Goal: Information Seeking & Learning: Learn about a topic

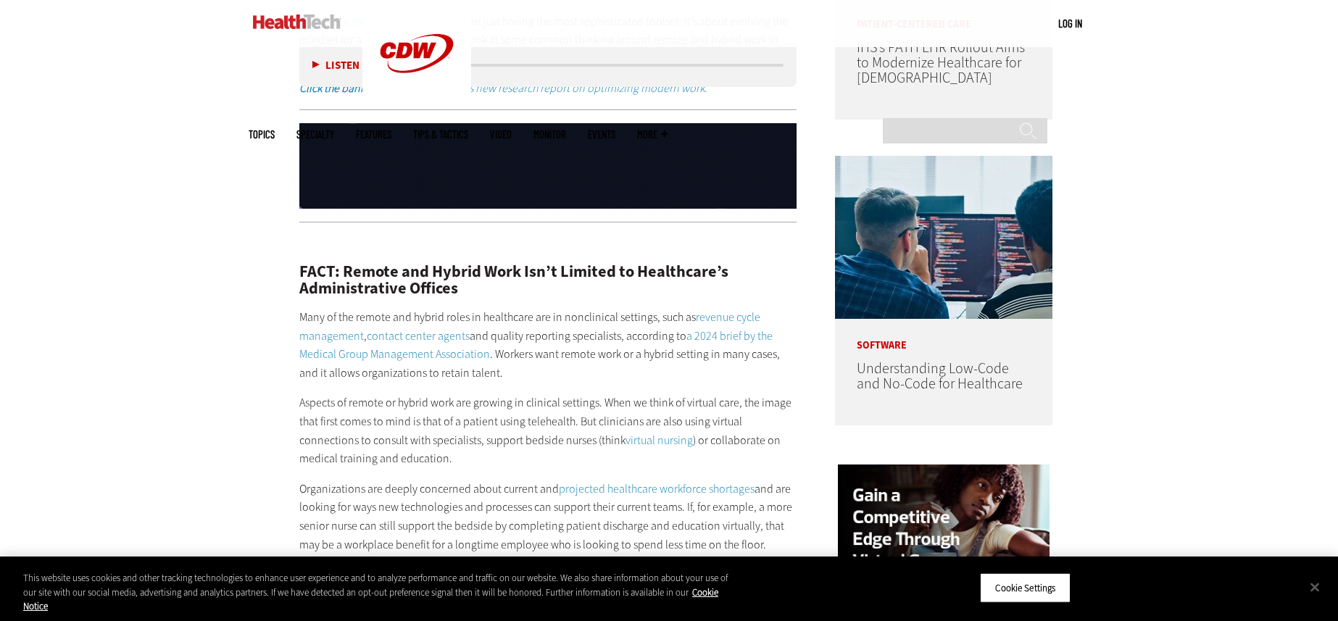
scroll to position [1116, 0]
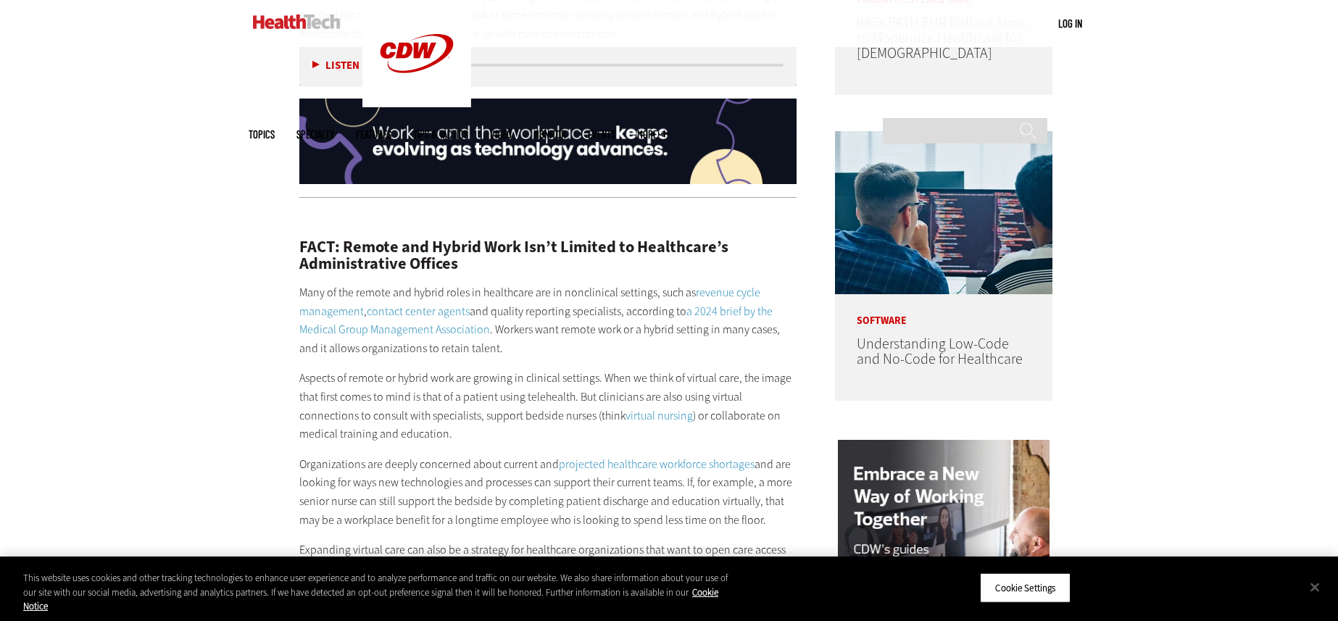
scroll to position [1119, 0]
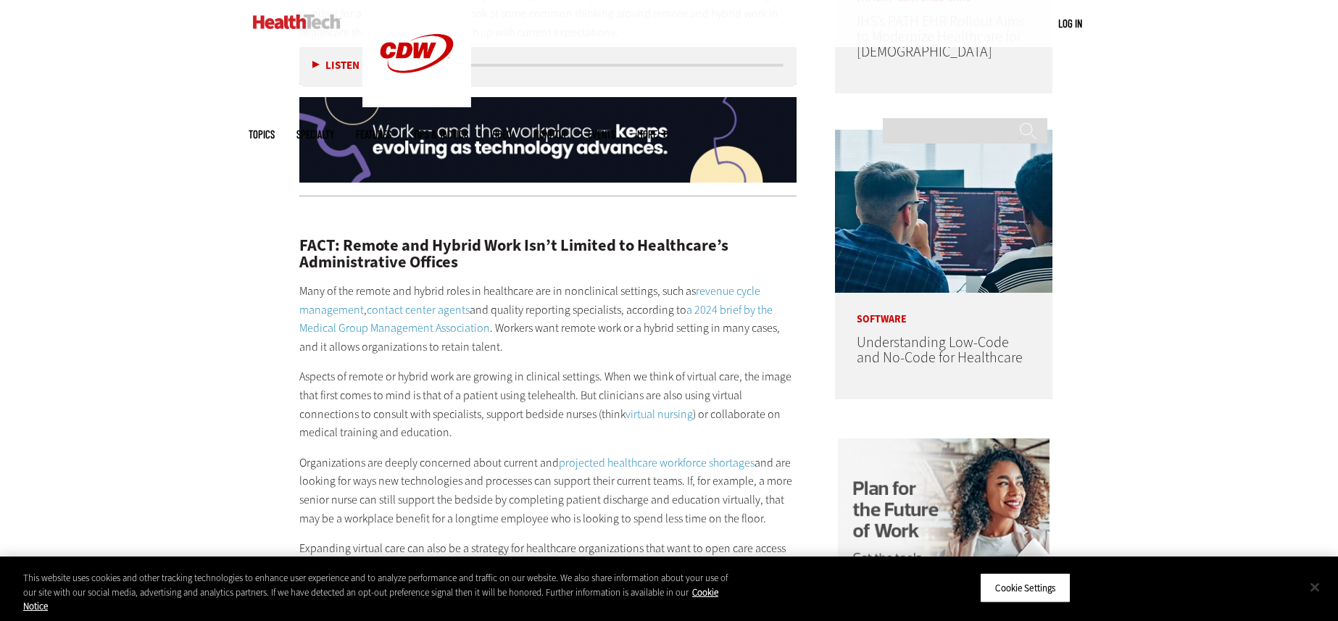
click at [1312, 586] on button "Close" at bounding box center [1315, 587] width 32 height 32
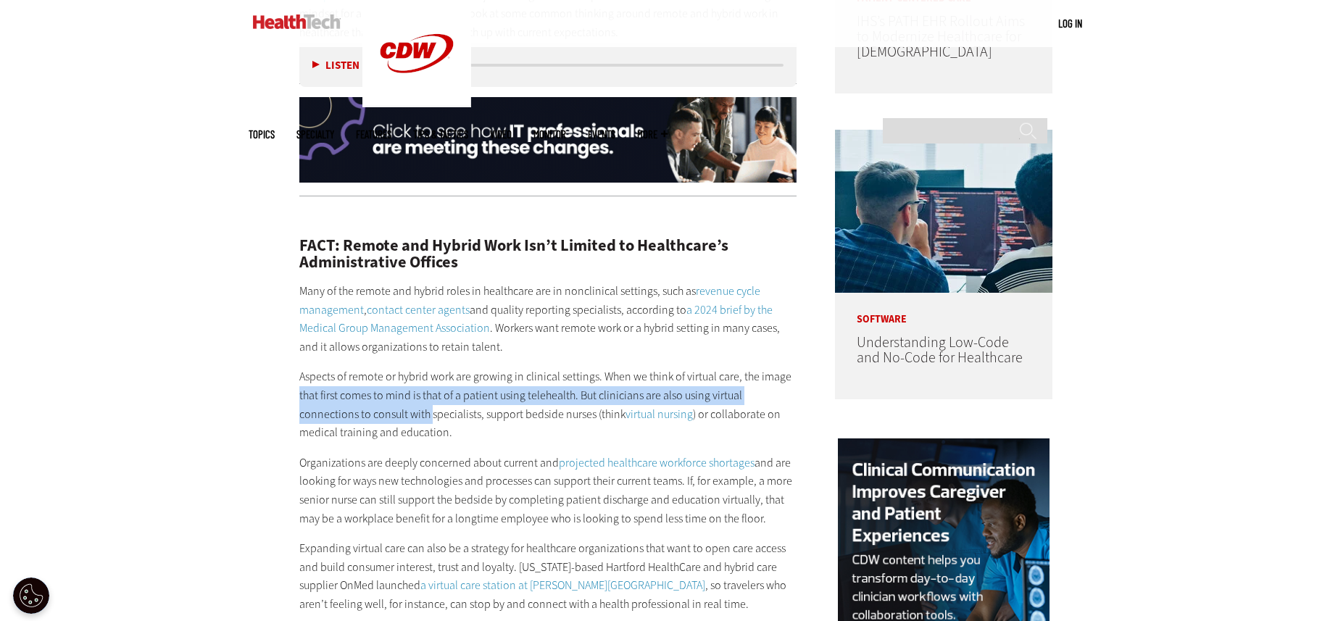
drag, startPoint x: 384, startPoint y: 410, endPoint x: 235, endPoint y: 386, distance: 151.3
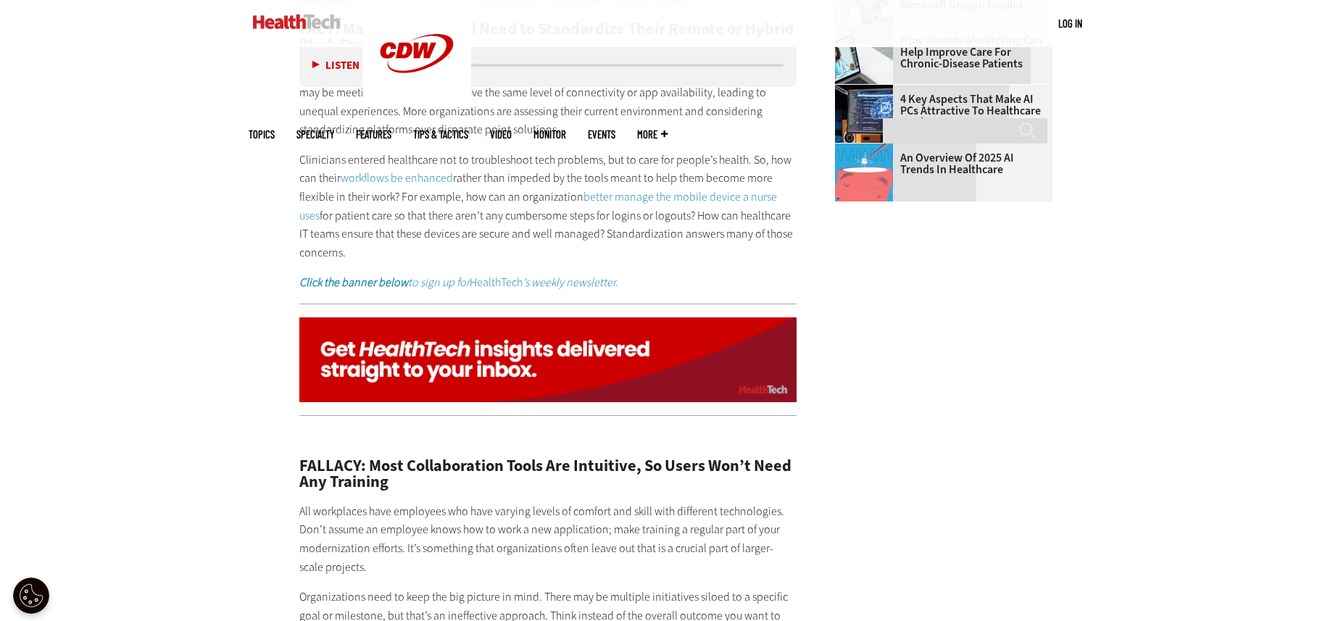
scroll to position [2358, 0]
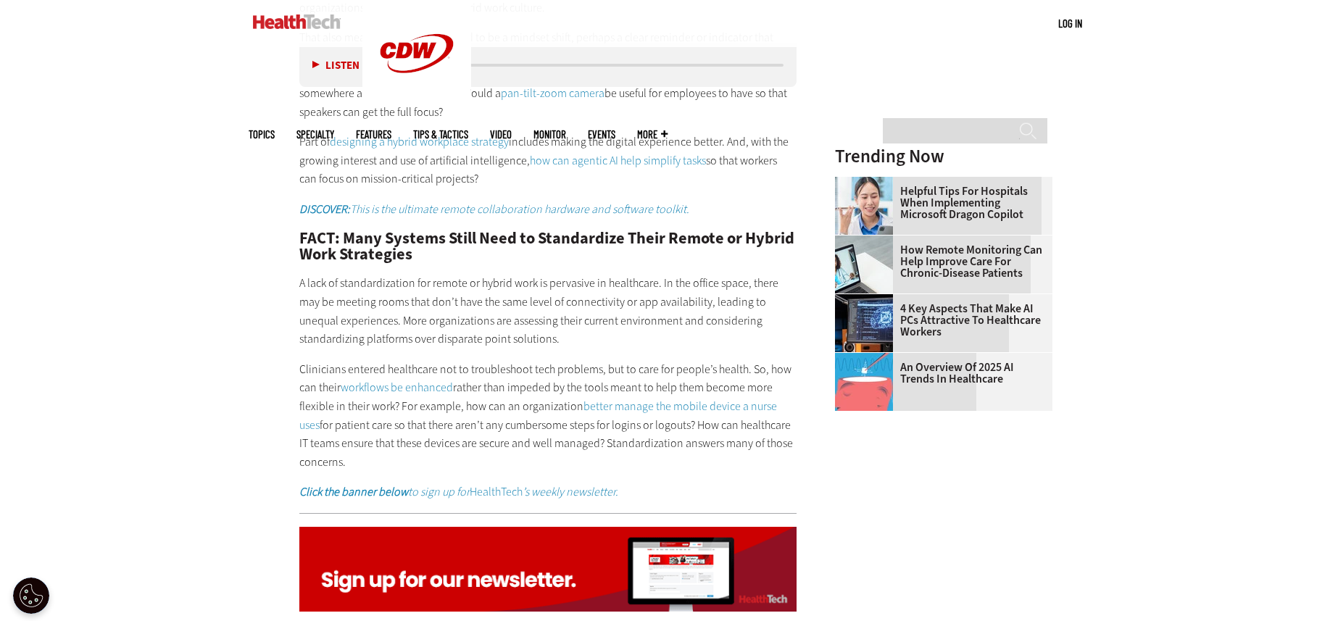
scroll to position [1891, 0]
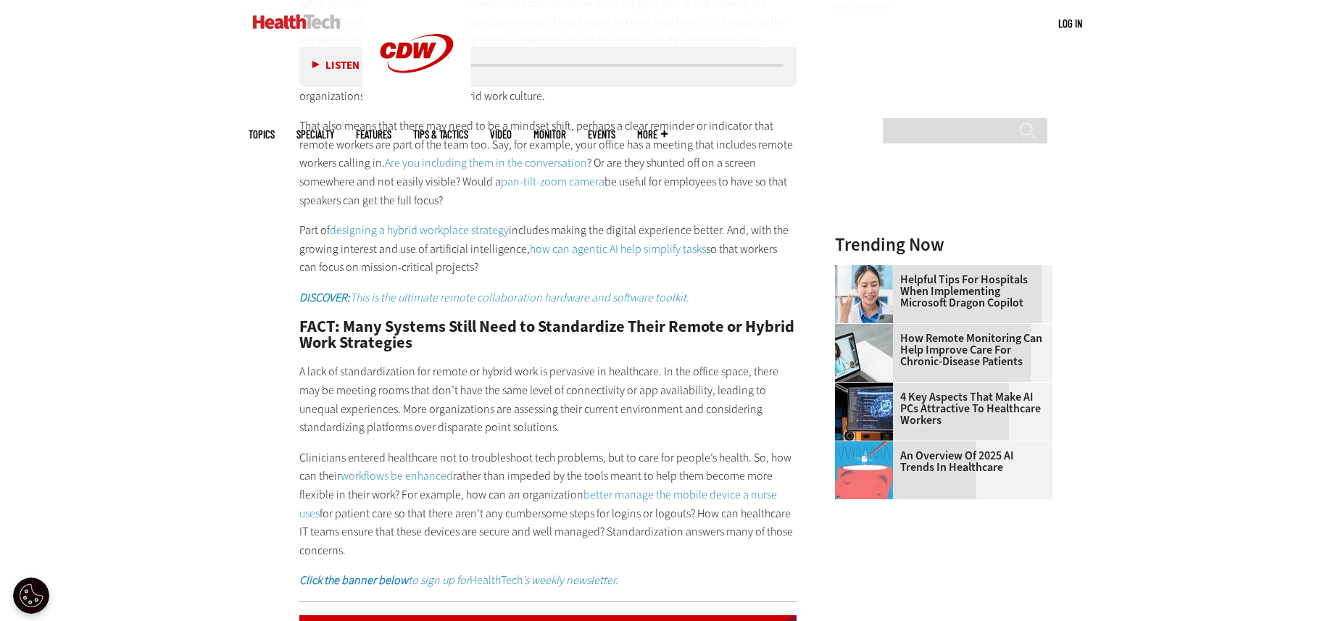
click at [1189, 104] on div "Become an Insider Sign up [DATE] to receive premium content! Sign Up MENU Log i…" at bounding box center [669, 374] width 1338 height 4530
click at [165, 255] on div "Become an Insider Sign up [DATE] to receive premium content! Sign Up MENU Log i…" at bounding box center [669, 374] width 1338 height 4530
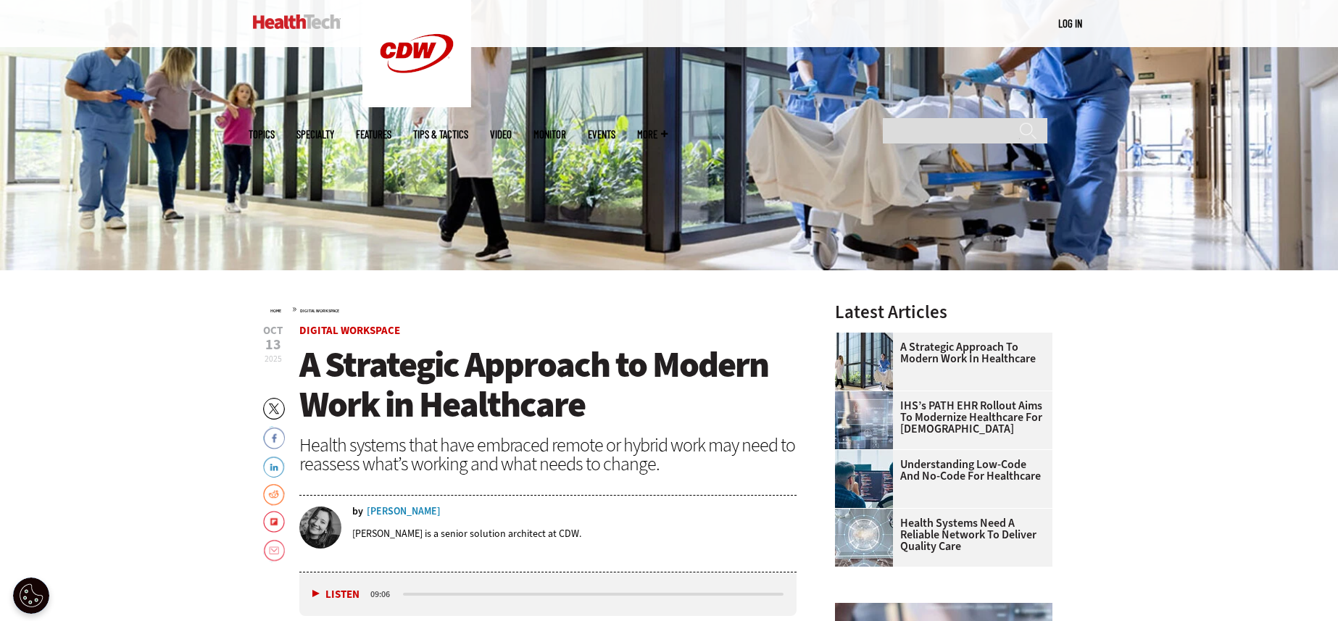
scroll to position [2778, 0]
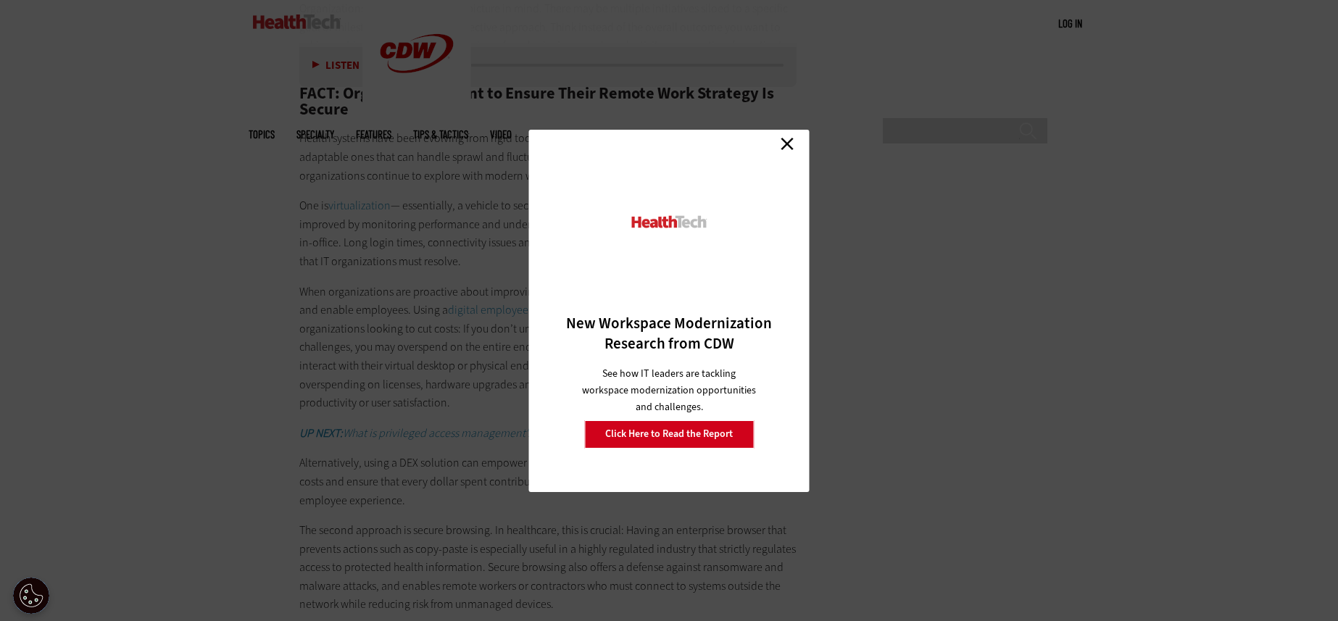
click at [797, 145] on div "Close New Workspace Modernization Research from CDW See how IT leaders are tack…" at bounding box center [669, 311] width 280 height 362
click at [788, 144] on link "Close" at bounding box center [787, 144] width 22 height 22
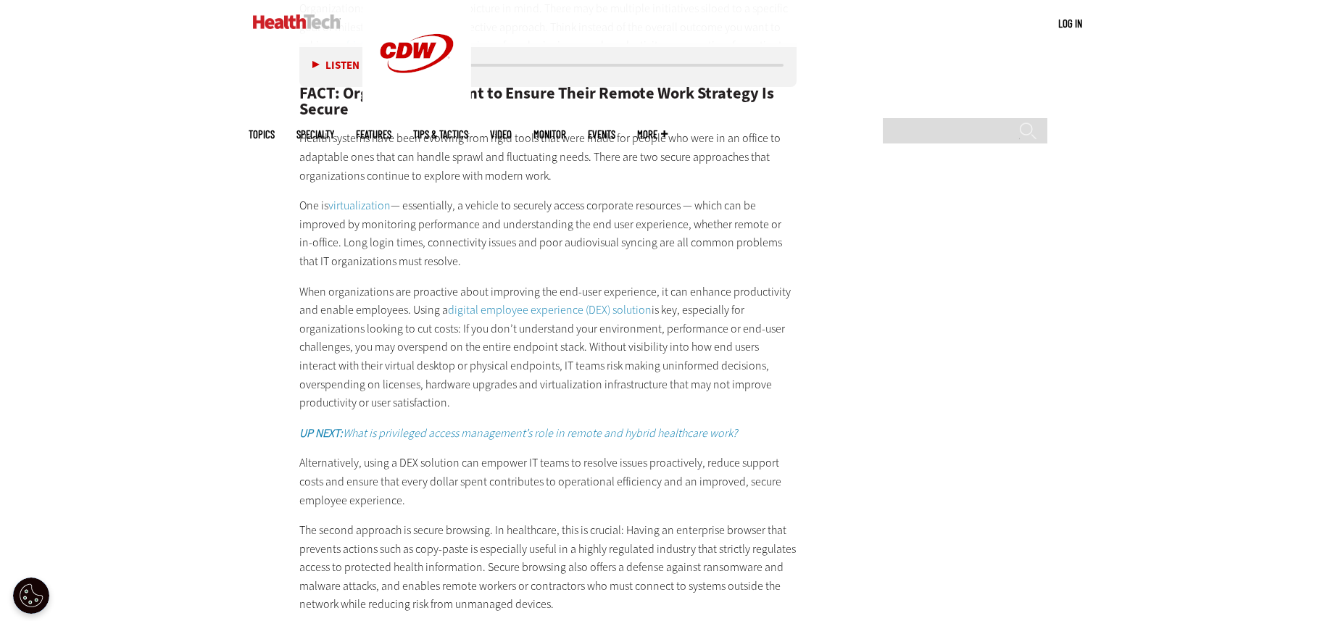
drag, startPoint x: 270, startPoint y: 280, endPoint x: 301, endPoint y: 283, distance: 31.3
drag, startPoint x: 311, startPoint y: 295, endPoint x: 457, endPoint y: 264, distance: 149.7
click at [449, 274] on div "FALLACY: Most Collaboration Tools Are Intuitive, So Users Won’t Need Any Traini…" at bounding box center [547, 287] width 497 height 897
click at [420, 275] on div "FALLACY: Most Collaboration Tools Are Intuitive, So Users Won’t Need Any Traini…" at bounding box center [547, 287] width 497 height 897
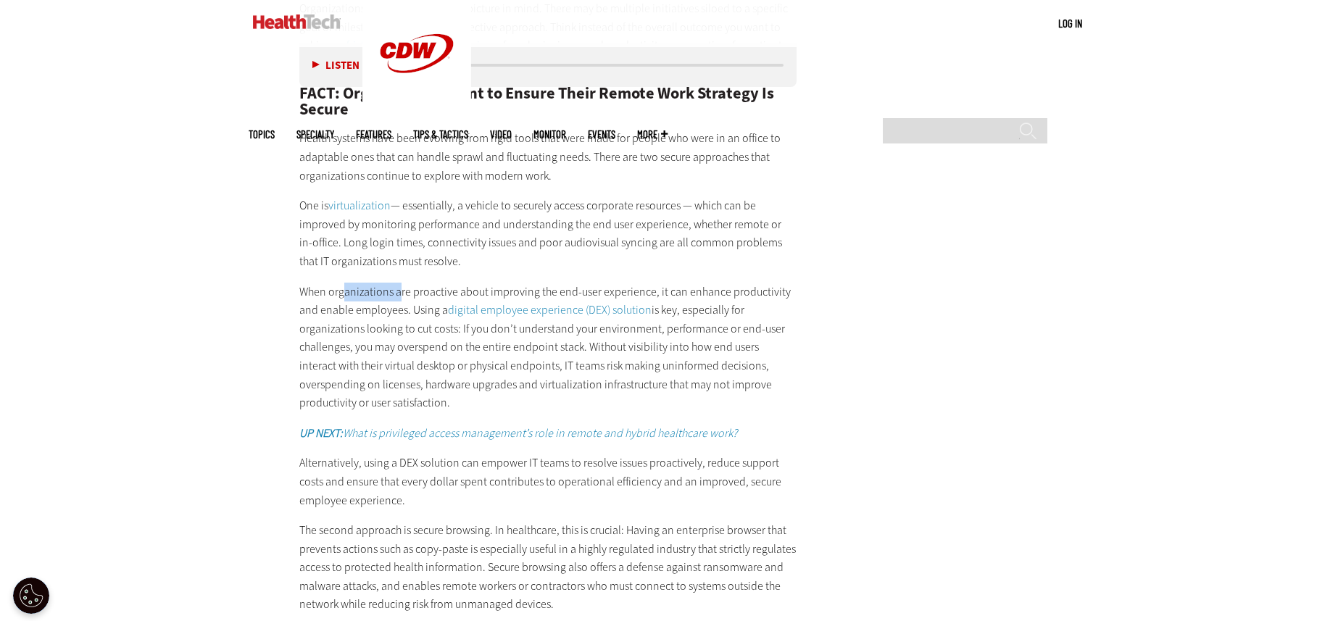
drag, startPoint x: 345, startPoint y: 290, endPoint x: 395, endPoint y: 292, distance: 50.1
click at [397, 294] on p "When organizations are proactive about improving the end-user experience, it ca…" at bounding box center [547, 348] width 497 height 130
click at [391, 291] on p "When organizations are proactive about improving the end-user experience, it ca…" at bounding box center [547, 348] width 497 height 130
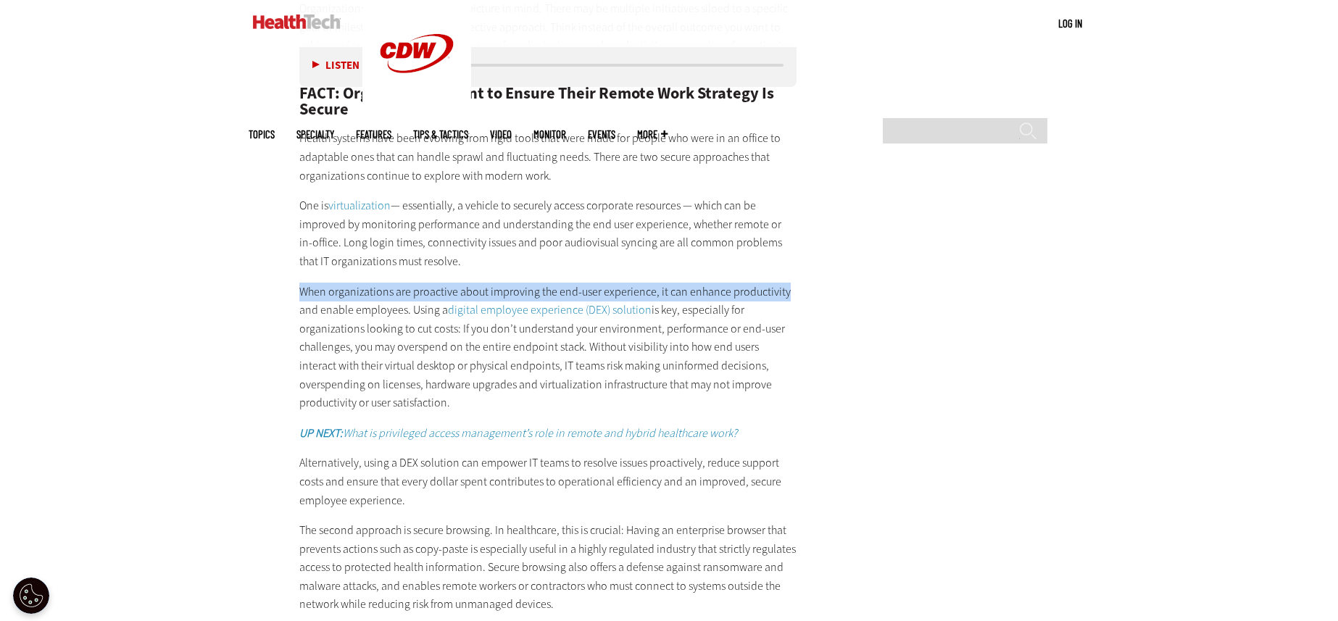
drag, startPoint x: 188, startPoint y: 300, endPoint x: 904, endPoint y: 291, distance: 716.8
drag, startPoint x: 301, startPoint y: 295, endPoint x: 612, endPoint y: 290, distance: 310.9
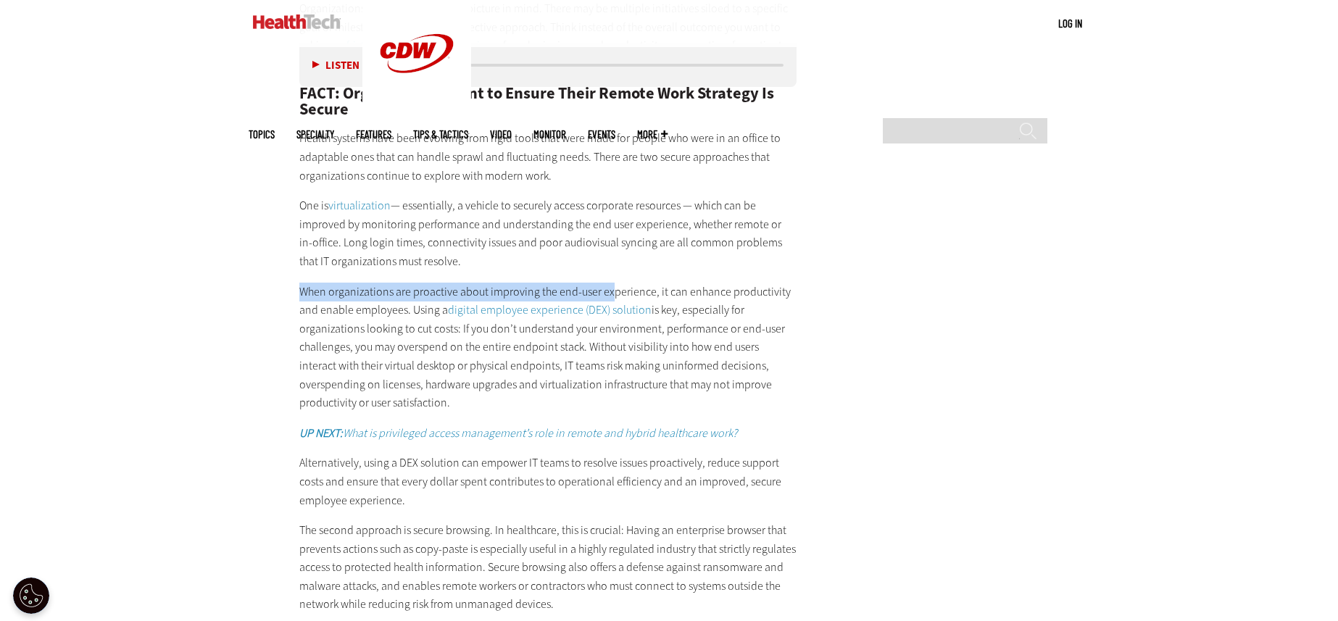
click at [611, 290] on p "When organizations are proactive about improving the end-user experience, it ca…" at bounding box center [547, 348] width 497 height 130
drag, startPoint x: 638, startPoint y: 300, endPoint x: 729, endPoint y: 285, distance: 91.9
click at [728, 285] on p "When organizations are proactive about improving the end-user experience, it ca…" at bounding box center [547, 348] width 497 height 130
click at [460, 291] on p "When organizations are proactive about improving the end-user experience, it ca…" at bounding box center [547, 348] width 497 height 130
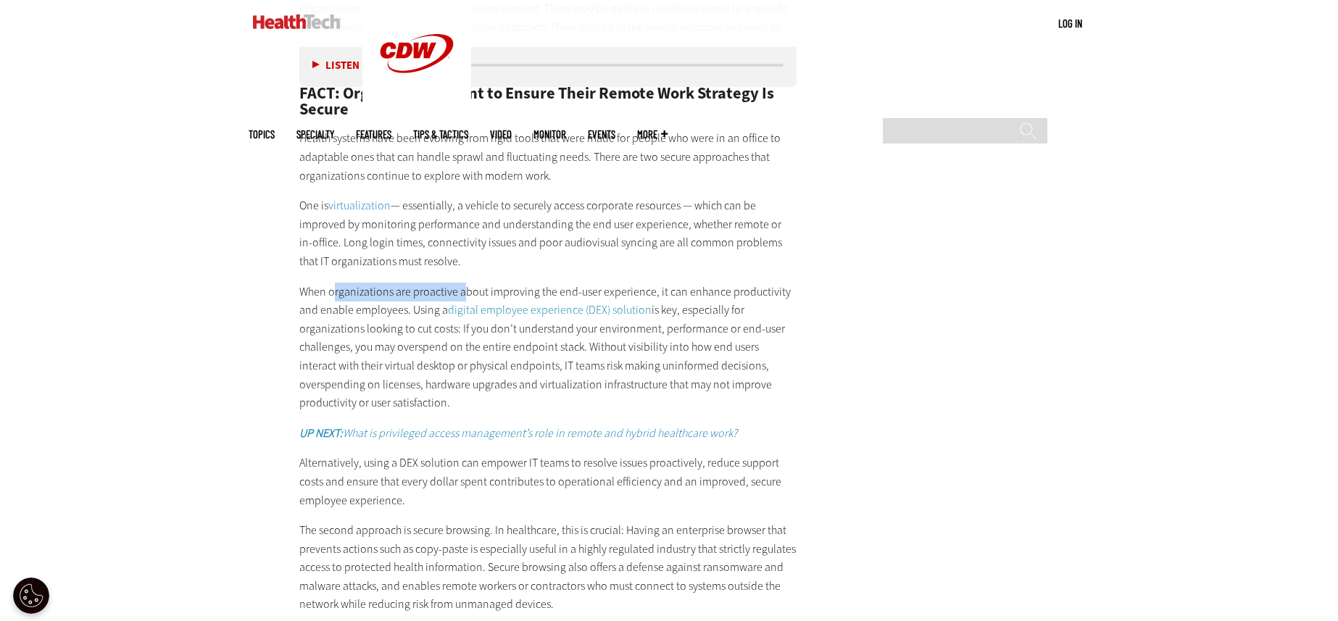
click at [460, 291] on p "When organizations are proactive about improving the end-user experience, it ca…" at bounding box center [547, 348] width 497 height 130
drag, startPoint x: 508, startPoint y: 299, endPoint x: 846, endPoint y: 298, distance: 338.4
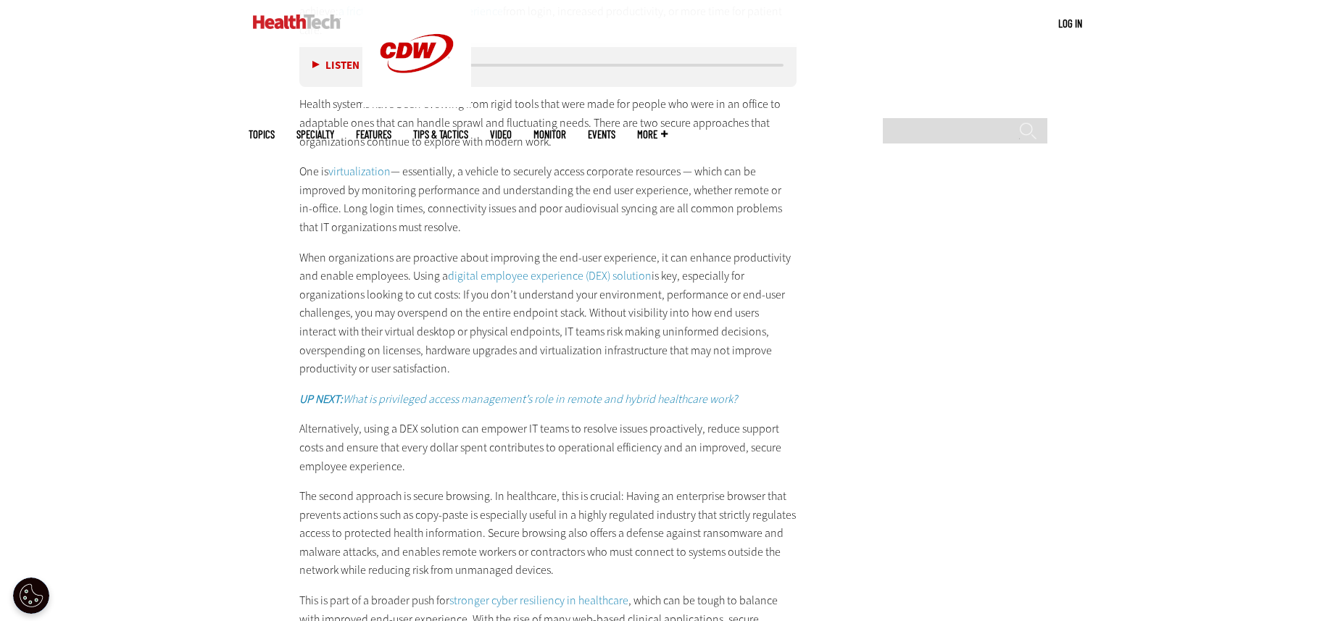
scroll to position [2820, 0]
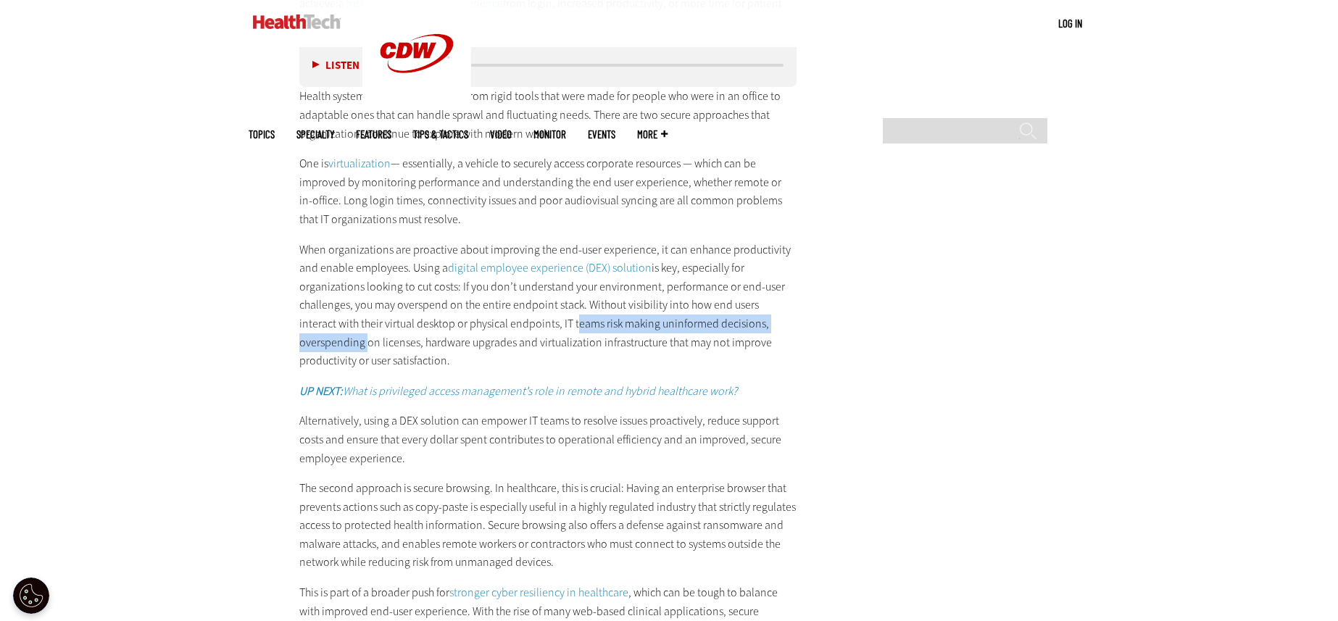
drag, startPoint x: 733, startPoint y: 320, endPoint x: 882, endPoint y: 320, distance: 149.3
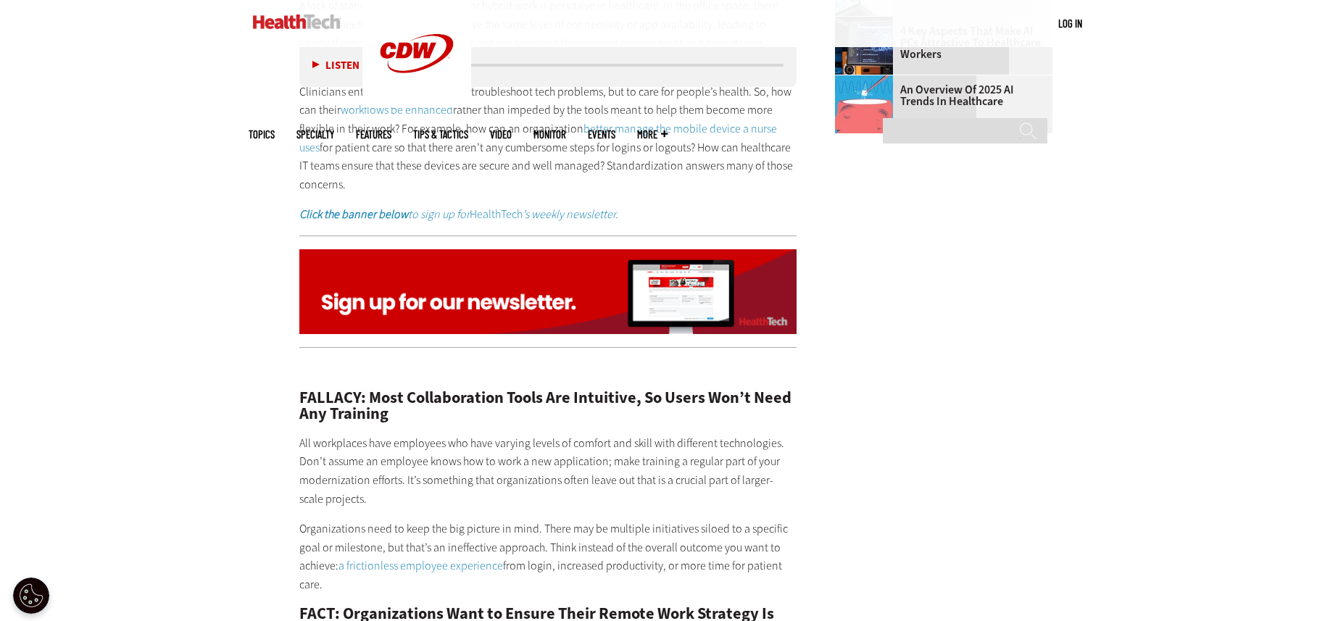
scroll to position [2365, 0]
